Goal: Check status: Check status

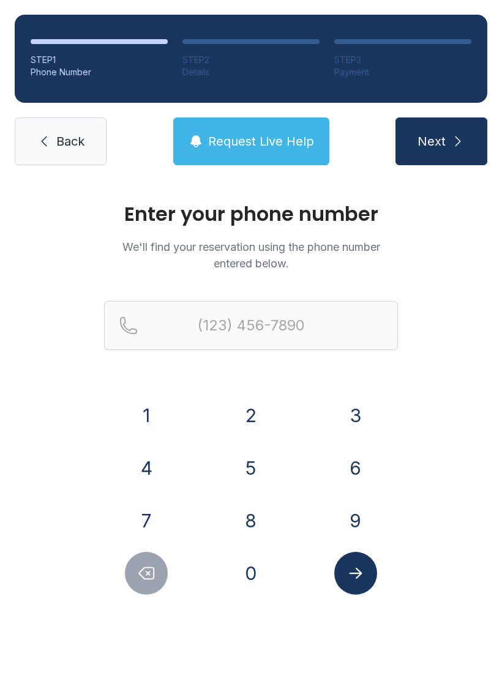
click at [249, 466] on button "5" at bounding box center [251, 468] width 43 height 43
click at [152, 518] on button "7" at bounding box center [146, 521] width 43 height 43
click at [143, 425] on button "1" at bounding box center [146, 415] width 43 height 43
click at [352, 416] on button "3" at bounding box center [355, 415] width 43 height 43
click at [244, 477] on button "5" at bounding box center [251, 468] width 43 height 43
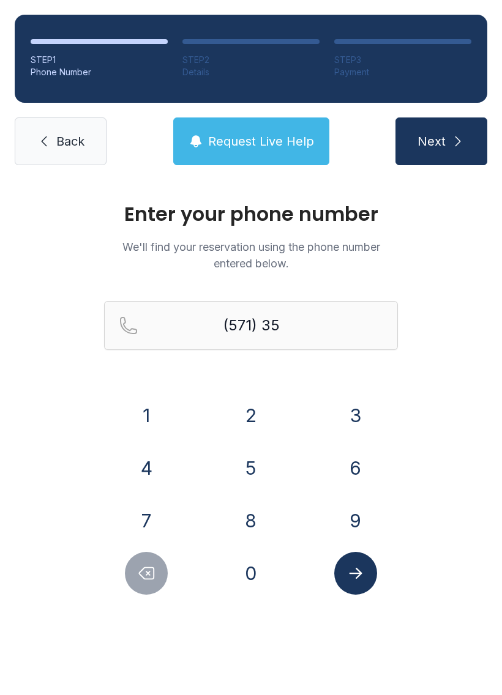
click at [152, 418] on button "1" at bounding box center [146, 415] width 43 height 43
click at [151, 506] on button "7" at bounding box center [146, 521] width 43 height 43
click at [245, 574] on button "0" at bounding box center [251, 573] width 43 height 43
click at [253, 568] on button "0" at bounding box center [251, 573] width 43 height 43
click at [148, 459] on button "4" at bounding box center [146, 468] width 43 height 43
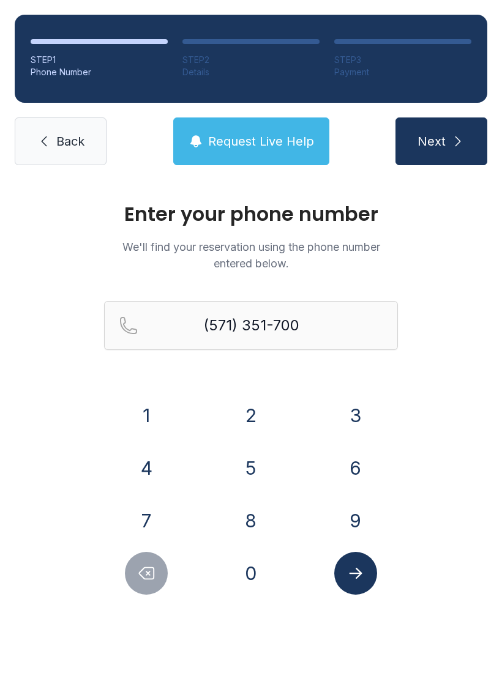
type input "[PHONE_NUMBER]"
click at [367, 579] on button "Submit lookup form" at bounding box center [355, 573] width 43 height 43
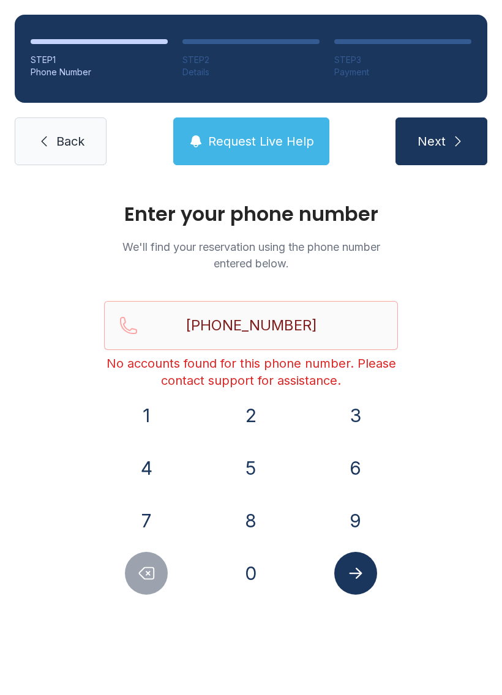
click at [269, 148] on span "Request Live Help" at bounding box center [261, 141] width 106 height 17
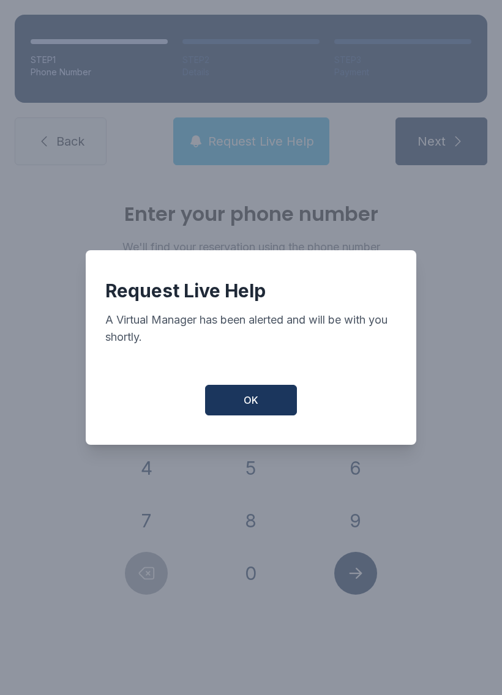
click at [291, 405] on button "OK" at bounding box center [251, 400] width 92 height 31
